Goal: Information Seeking & Learning: Learn about a topic

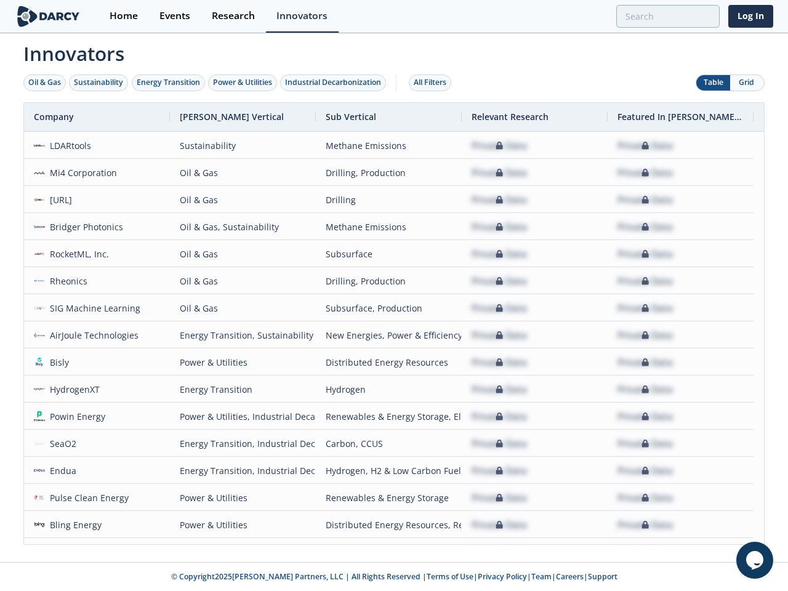
click at [45, 83] on div "Oil & Gas" at bounding box center [44, 82] width 33 height 11
click at [99, 83] on div "Sustainability" at bounding box center [98, 82] width 49 height 11
click at [169, 83] on div "Energy Transition" at bounding box center [168, 82] width 63 height 11
click at [244, 83] on div "Power & Utilities" at bounding box center [242, 82] width 59 height 11
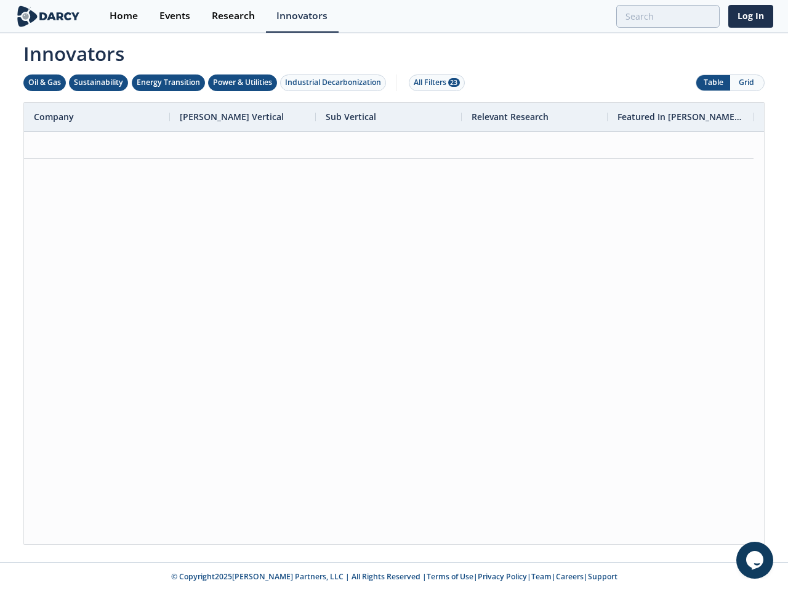
click at [336, 83] on div "Industrial Decarbonization" at bounding box center [333, 82] width 96 height 11
click at [434, 83] on div "All Filters 28" at bounding box center [437, 82] width 46 height 11
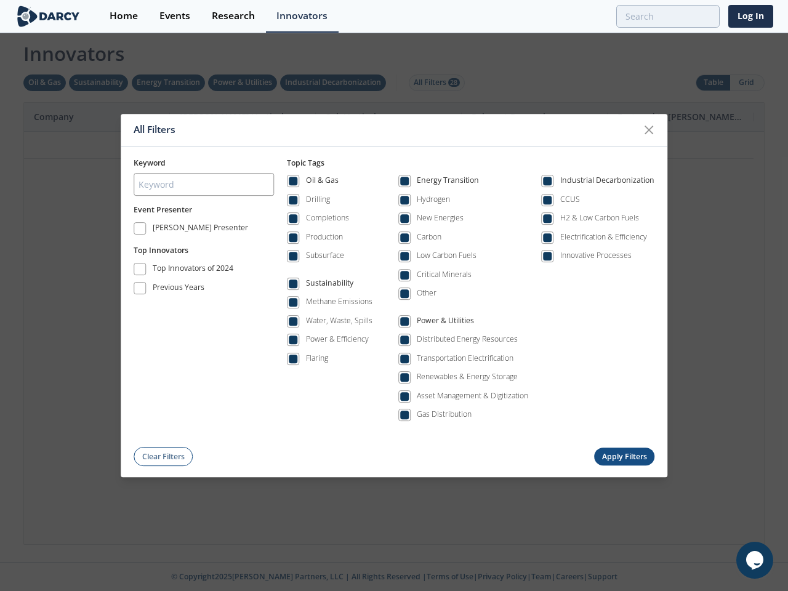
click at [713, 83] on div "All Filters Keyword Event Presenter [PERSON_NAME] Presenter Top Innovators Top …" at bounding box center [394, 295] width 788 height 591
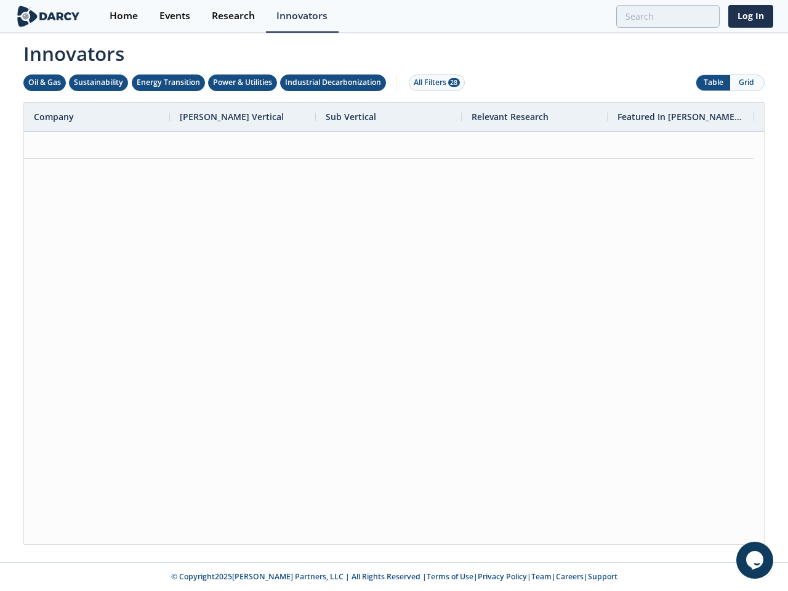
click at [747, 83] on button "Grid" at bounding box center [747, 82] width 34 height 15
